Goal: Transaction & Acquisition: Purchase product/service

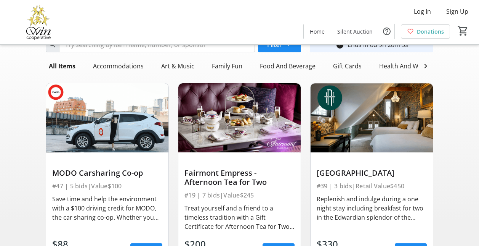
scroll to position [31, 0]
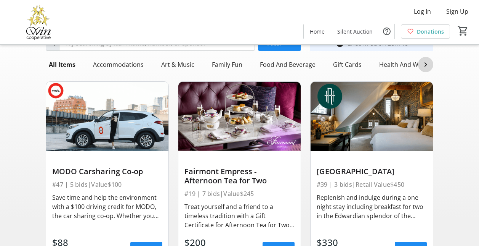
click at [425, 66] on mat-icon at bounding box center [425, 64] width 9 height 9
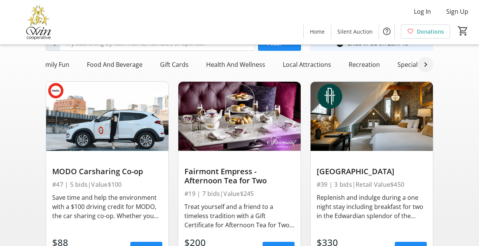
scroll to position [0, 175]
click at [409, 63] on div "Specialty Item" at bounding box center [416, 64] width 46 height 15
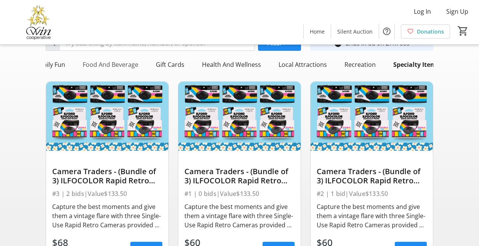
click at [103, 68] on div "Food And Beverage" at bounding box center [111, 64] width 62 height 15
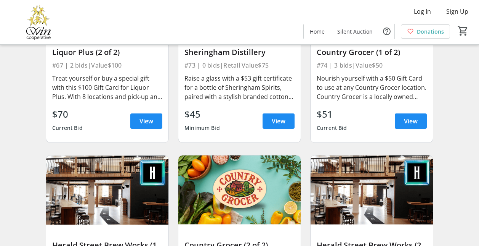
scroll to position [1338, 0]
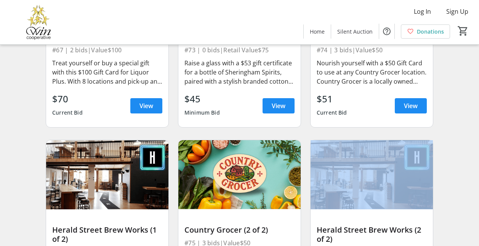
drag, startPoint x: 477, startPoint y: 195, endPoint x: 477, endPoint y: 222, distance: 27.1
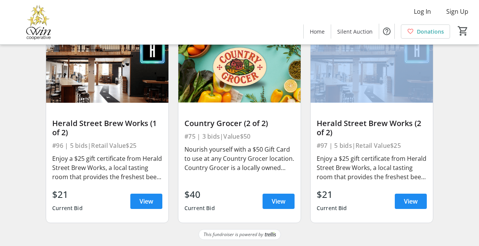
scroll to position [1450, 0]
